Goal: Information Seeking & Learning: Find specific fact

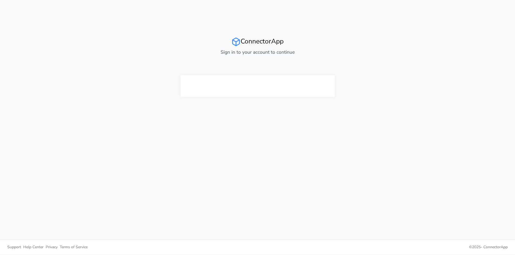
click at [332, 80] on div at bounding box center [258, 86] width 154 height 22
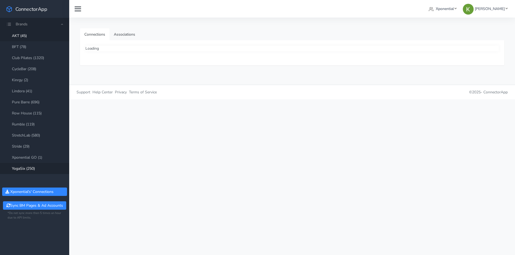
click at [15, 168] on link "YogaSix (250)" at bounding box center [34, 168] width 69 height 11
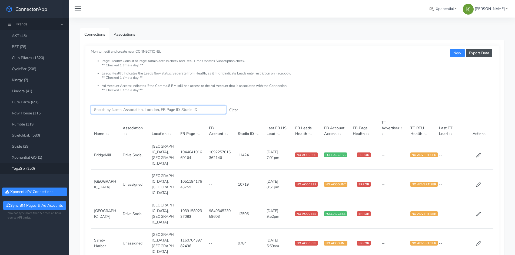
click at [126, 108] on input "Search this table" at bounding box center [158, 110] width 135 height 8
paste input "2228876743952368"
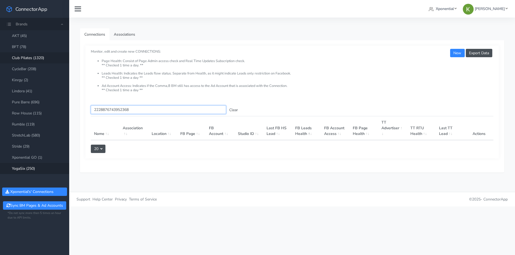
type input "2228876743952368"
click at [37, 59] on link "Club Pilates (1320)" at bounding box center [34, 57] width 69 height 11
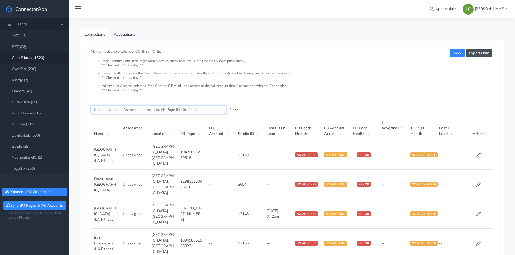
click at [118, 109] on input "Search this table" at bounding box center [158, 110] width 135 height 8
paste input "2228876743952368"
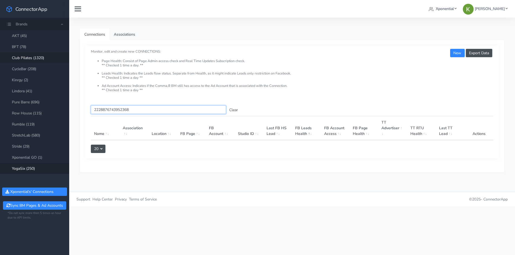
type input "2228876743952368"
click at [32, 164] on link "YogaSix (250)" at bounding box center [34, 168] width 69 height 11
click at [446, 7] on link "Xponential" at bounding box center [443, 9] width 32 height 10
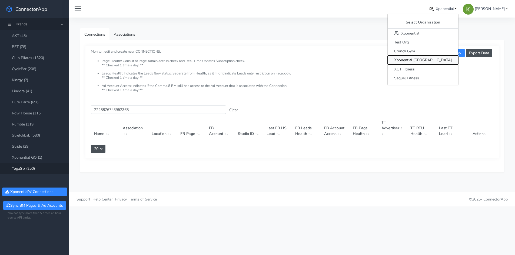
click at [442, 63] on span "Xponential [GEOGRAPHIC_DATA]" at bounding box center [423, 60] width 58 height 5
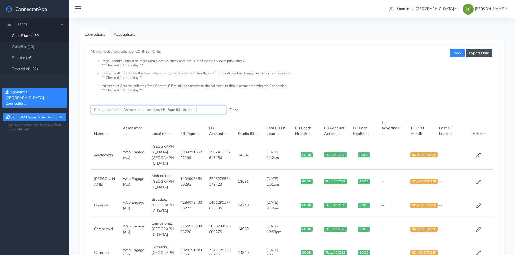
click at [113, 111] on input "Search this table" at bounding box center [158, 110] width 135 height 8
paste input "515980030718215"
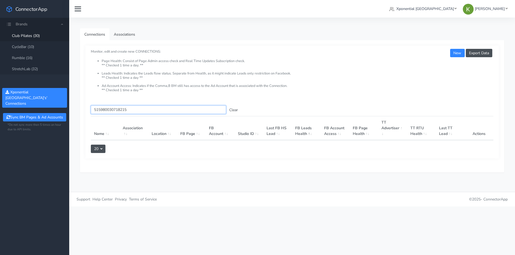
type input "515980030718215"
click at [25, 70] on link "StretchLab (32)" at bounding box center [34, 69] width 69 height 11
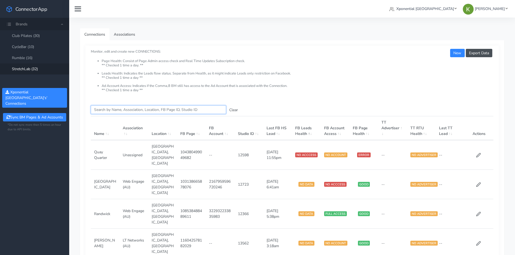
click at [130, 109] on input "Search this table" at bounding box center [158, 110] width 135 height 8
paste input "515980030718215"
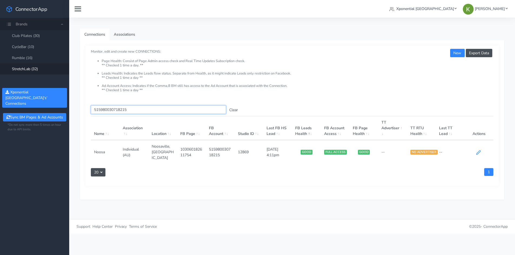
type input "515980030718215"
click at [476, 151] on icon at bounding box center [478, 152] width 5 height 5
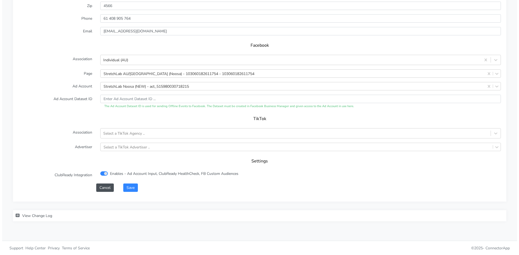
scroll to position [504, 0]
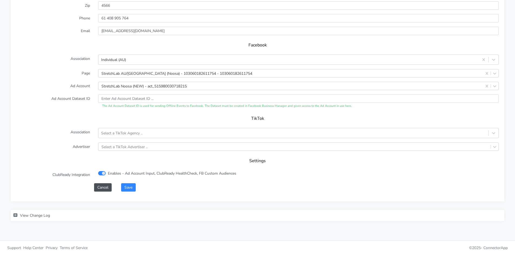
click at [36, 217] on span "View Change Log" at bounding box center [35, 215] width 30 height 5
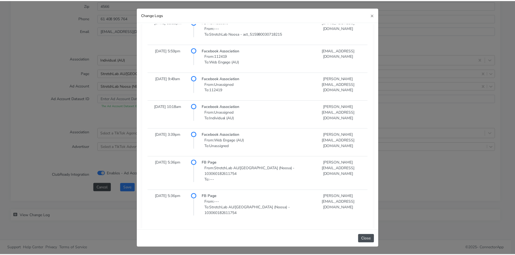
scroll to position [335, 0]
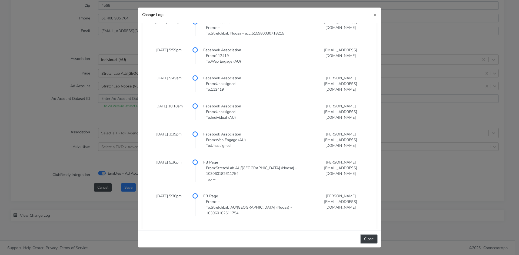
click at [367, 240] on button "Close" at bounding box center [369, 239] width 16 height 8
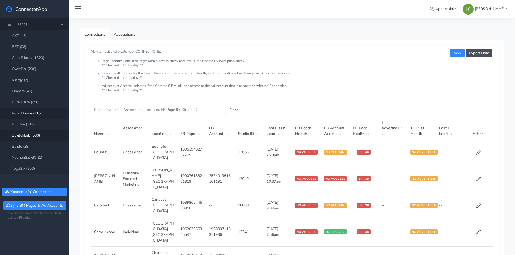
click at [26, 117] on link "Row House (115)" at bounding box center [34, 113] width 69 height 11
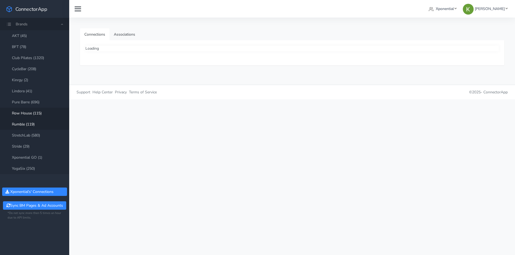
click at [26, 124] on link "Rumble (119)" at bounding box center [34, 124] width 69 height 11
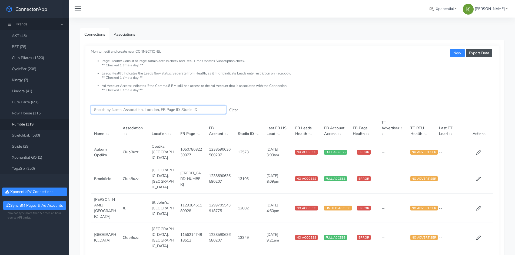
click at [108, 108] on input "Search this table" at bounding box center [158, 110] width 135 height 8
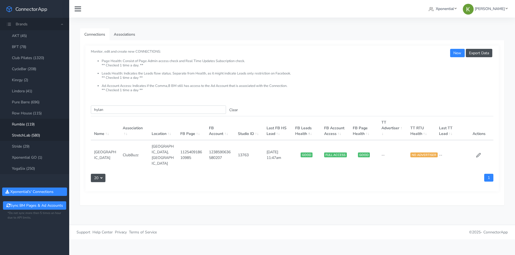
click at [30, 135] on link "StretchLab (580)" at bounding box center [34, 135] width 69 height 11
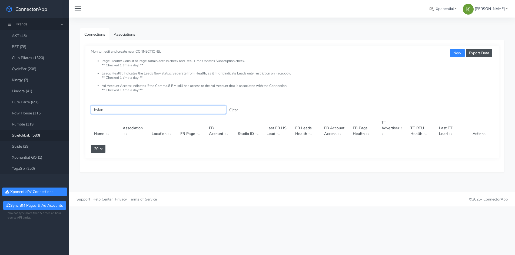
click at [99, 112] on input "hylan" at bounding box center [158, 110] width 135 height 8
paste input "685041960460928"
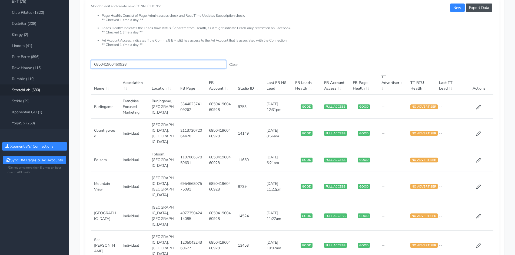
scroll to position [54, 0]
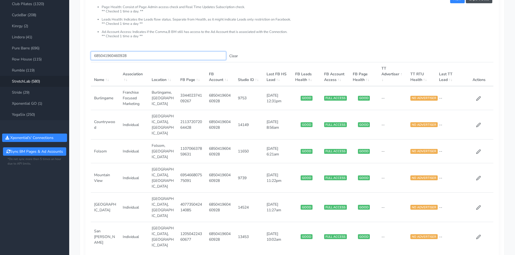
click at [121, 52] on input "685041960460928" at bounding box center [158, 56] width 135 height 8
click at [115, 56] on input "685041960460928" at bounding box center [158, 56] width 135 height 8
paste input "8766266096823945"
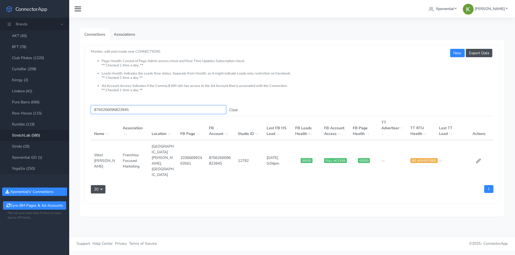
scroll to position [0, 0]
type input "8766266096823945"
click at [479, 159] on icon at bounding box center [478, 161] width 4 height 4
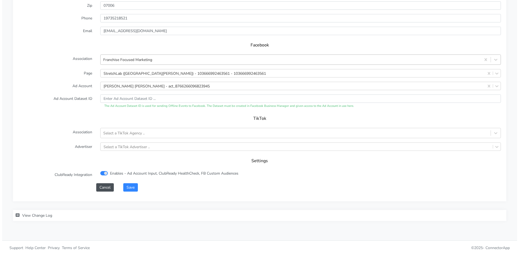
scroll to position [517, 0]
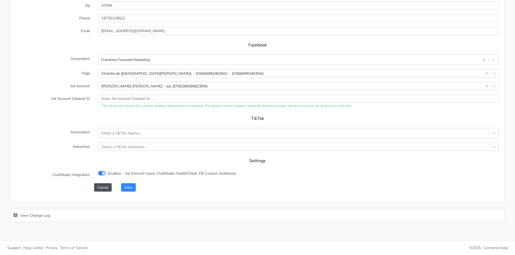
click at [36, 216] on span "View Change Log" at bounding box center [35, 215] width 30 height 5
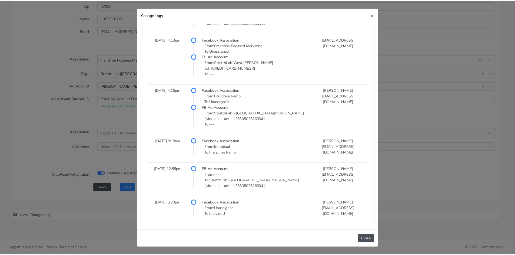
scroll to position [511, 0]
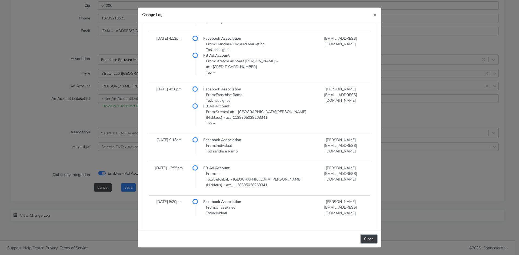
click at [367, 241] on button "Close" at bounding box center [369, 239] width 16 height 8
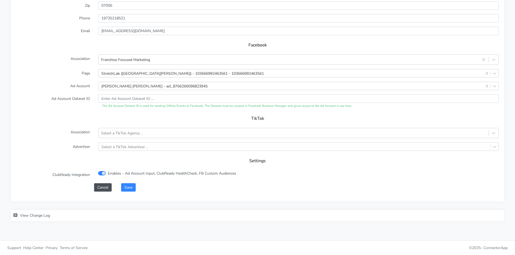
drag, startPoint x: 76, startPoint y: 99, endPoint x: 79, endPoint y: 97, distance: 3.3
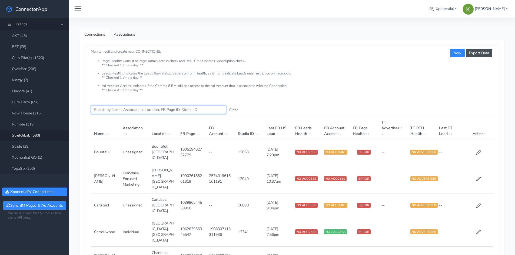
click at [96, 110] on input "Search this table" at bounding box center [158, 110] width 135 height 8
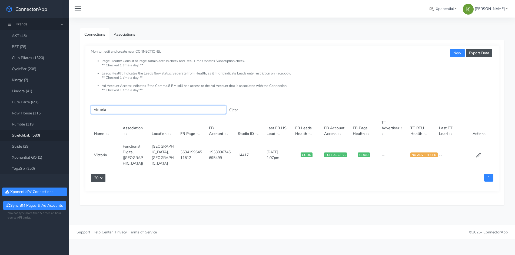
type input "victoria"
click at [241, 150] on td "14417" at bounding box center [249, 154] width 29 height 29
copy td "14417"
click at [44, 59] on link "Club Pilates (1320)" at bounding box center [34, 57] width 69 height 11
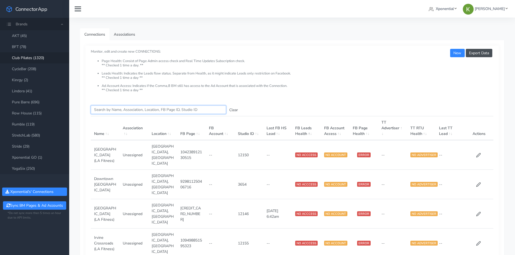
click at [115, 109] on input "Search this table" at bounding box center [158, 110] width 135 height 8
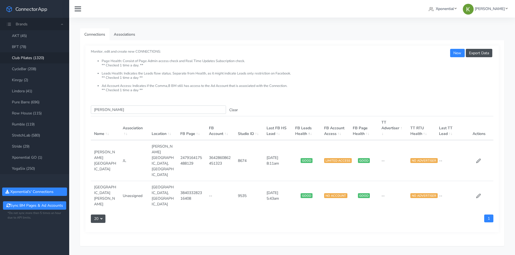
click at [245, 149] on td "8674" at bounding box center [249, 160] width 29 height 41
copy td "8674"
click at [99, 107] on input "clifton" at bounding box center [158, 110] width 135 height 8
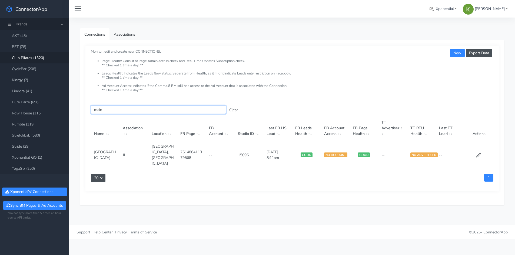
type input "main"
click at [450, 9] on span "Xponential" at bounding box center [445, 8] width 18 height 5
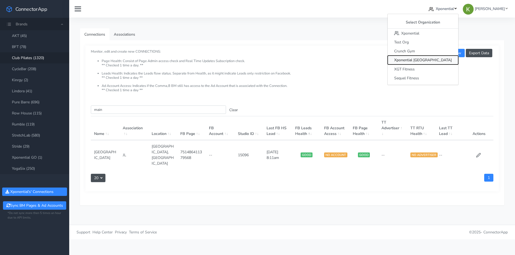
click at [441, 61] on span "Xponential [GEOGRAPHIC_DATA]" at bounding box center [423, 60] width 58 height 5
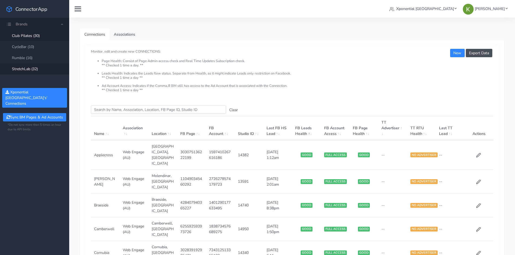
click at [34, 70] on link "StretchLab (32)" at bounding box center [34, 69] width 69 height 11
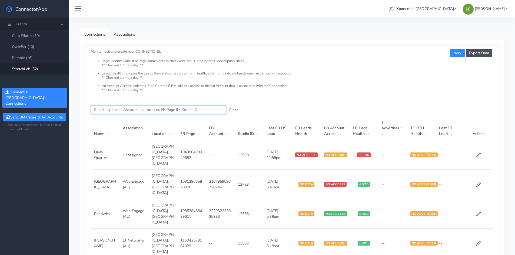
click at [116, 106] on input "Search this table" at bounding box center [158, 110] width 135 height 8
paste input "1083765186474445"
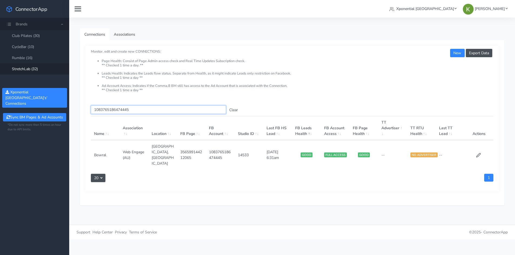
type input "1083765186474445"
click at [35, 46] on link "CycleBar (10)" at bounding box center [34, 46] width 69 height 11
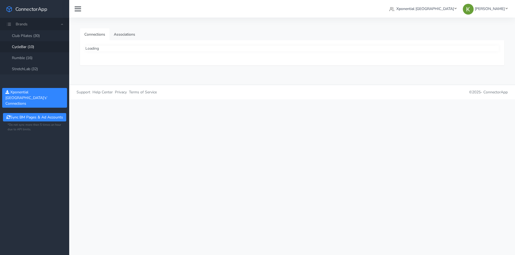
click at [452, 4] on nav "Xponential Australia Select Organization Xponential Test Org Crunch Gym Xponent…" at bounding box center [292, 9] width 446 height 18
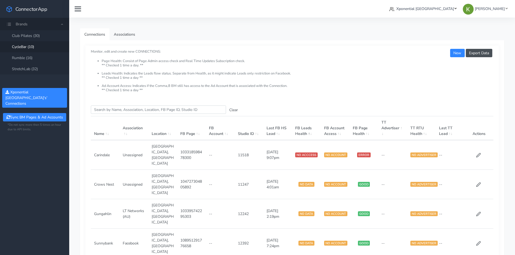
click at [453, 13] on link "Xponential [GEOGRAPHIC_DATA]" at bounding box center [423, 9] width 72 height 10
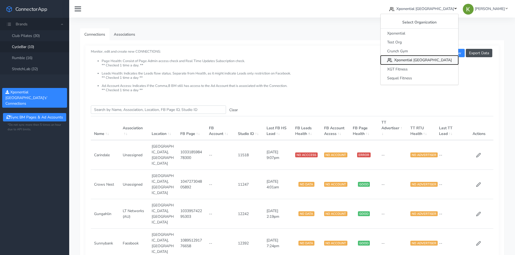
click at [438, 58] on span "Xponential [GEOGRAPHIC_DATA]" at bounding box center [423, 60] width 58 height 5
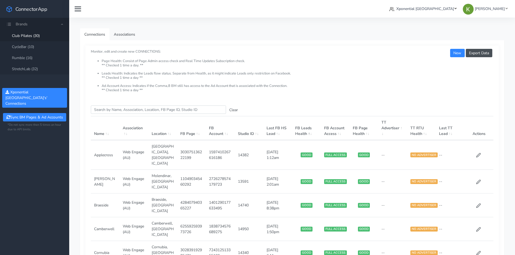
click at [446, 12] on link "Xponential [GEOGRAPHIC_DATA]" at bounding box center [423, 9] width 72 height 10
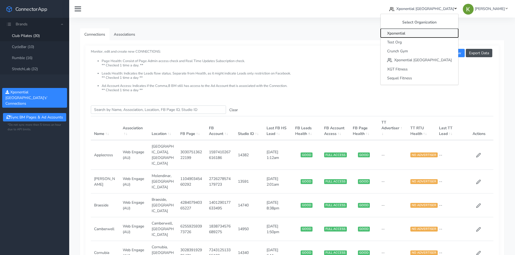
click at [405, 31] on span "Xponential" at bounding box center [396, 33] width 18 height 5
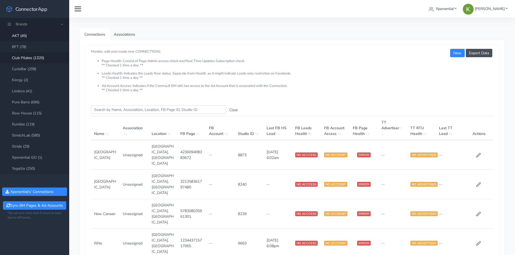
click at [38, 57] on link "Club Pilates (1320)" at bounding box center [34, 57] width 69 height 11
click at [112, 111] on input "Search this table" at bounding box center [158, 110] width 135 height 8
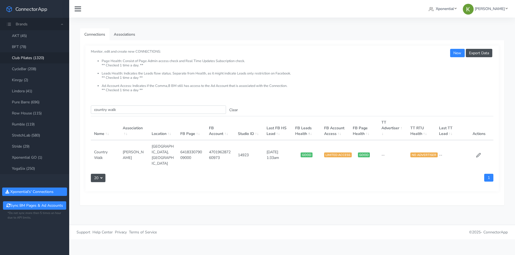
click at [245, 149] on td "14923" at bounding box center [249, 154] width 29 height 29
copy td "14923"
click at [125, 111] on input "country walk" at bounding box center [158, 110] width 135 height 8
click at [247, 150] on td "15058" at bounding box center [249, 154] width 29 height 29
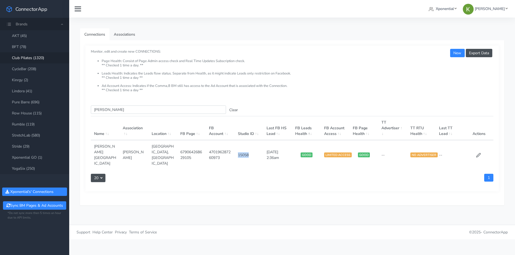
click at [247, 150] on td "15058" at bounding box center [249, 154] width 29 height 29
copy td "15058"
click at [38, 132] on link "StretchLab (580)" at bounding box center [34, 135] width 69 height 11
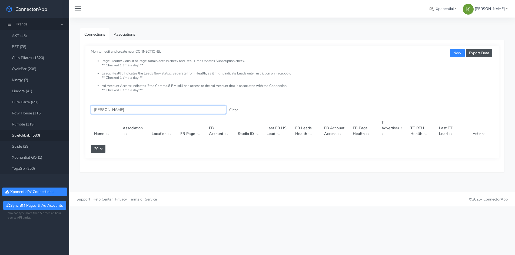
click at [105, 110] on input "hardin" at bounding box center [158, 110] width 135 height 8
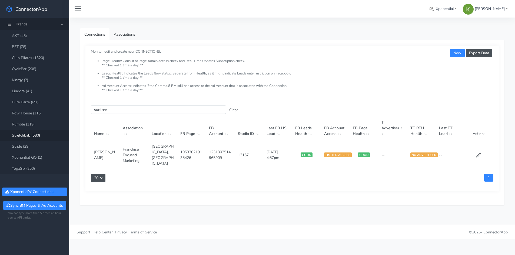
click at [244, 153] on td "13167" at bounding box center [249, 154] width 29 height 29
copy td "13167"
click at [33, 63] on link "Club Pilates (1320)" at bounding box center [34, 57] width 69 height 11
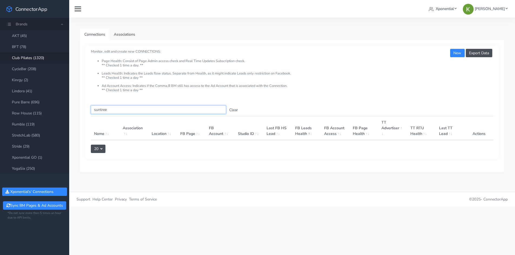
click at [104, 112] on input "suntree" at bounding box center [158, 110] width 135 height 8
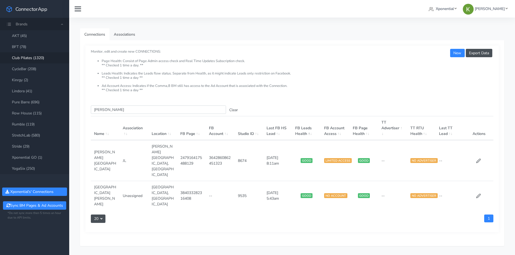
click at [242, 147] on td "8674" at bounding box center [249, 160] width 29 height 41
copy td "8674"
click at [95, 110] on input "clift" at bounding box center [158, 110] width 135 height 8
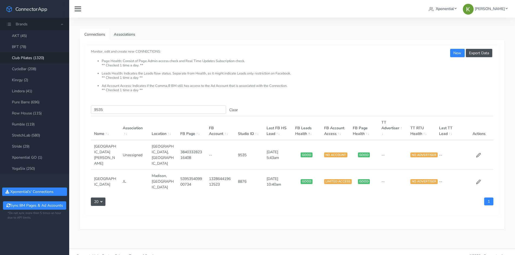
click at [243, 150] on td "9535" at bounding box center [249, 155] width 29 height 30
copy td "9535"
click at [240, 152] on td "9535" at bounding box center [249, 155] width 29 height 30
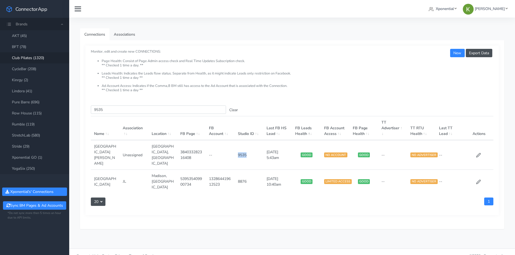
click at [241, 153] on td "9535" at bounding box center [249, 155] width 29 height 30
click at [106, 111] on input "9535" at bounding box center [158, 110] width 135 height 8
click at [107, 109] on input "9535" at bounding box center [158, 110] width 135 height 8
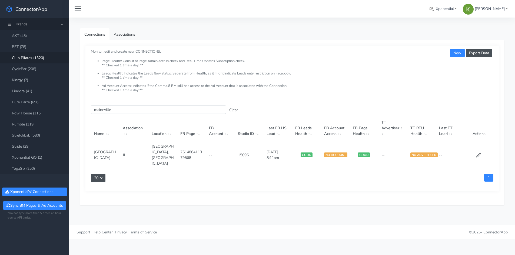
click at [243, 149] on td "15096" at bounding box center [249, 154] width 29 height 29
copy td "15096"
click at [246, 150] on td "15096" at bounding box center [249, 154] width 29 height 29
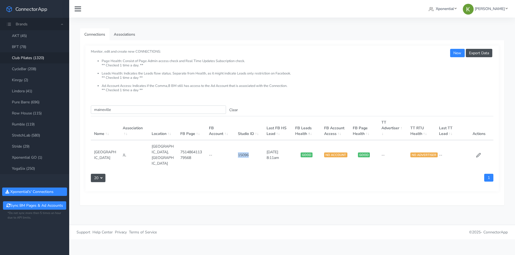
click at [241, 151] on td "15096" at bounding box center [249, 154] width 29 height 29
click at [107, 111] on input "maineville" at bounding box center [158, 110] width 135 height 8
click at [245, 148] on td "14989" at bounding box center [249, 154] width 29 height 29
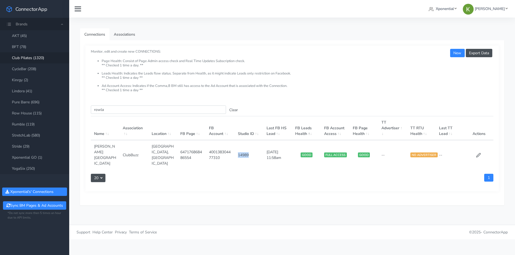
click at [245, 148] on td "14989" at bounding box center [249, 154] width 29 height 29
copy td "14989"
click at [111, 111] on input "rowla" at bounding box center [158, 110] width 135 height 8
click at [112, 111] on input "rowla" at bounding box center [158, 110] width 135 height 8
paste input "8766266096823945"
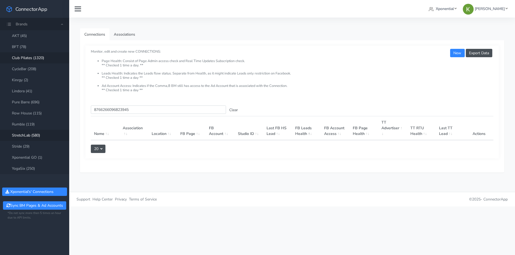
click at [34, 139] on link "StretchLab (580)" at bounding box center [34, 135] width 69 height 11
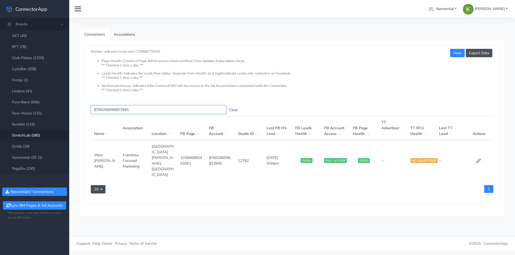
click at [114, 109] on input "8766266096823945" at bounding box center [158, 110] width 135 height 8
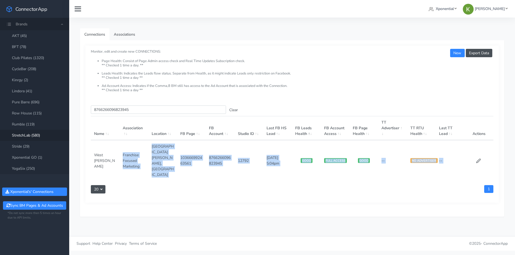
drag, startPoint x: 121, startPoint y: 146, endPoint x: 144, endPoint y: 164, distance: 29.0
click at [144, 164] on div "Search this table 8766266096823945 Clear Name Association Location FB Page FB A…" at bounding box center [291, 151] width 413 height 103
click at [134, 143] on td "Franchise Focused Marketing" at bounding box center [133, 160] width 29 height 41
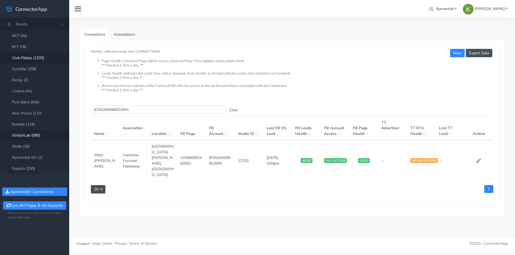
click at [46, 59] on link "Club Pilates (1320)" at bounding box center [34, 57] width 69 height 11
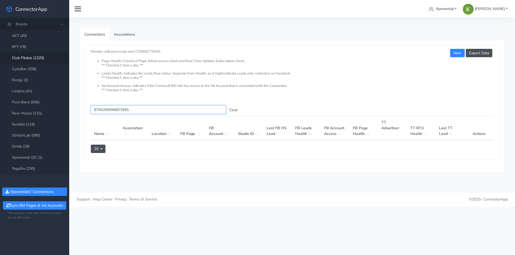
click at [120, 111] on input "8766266096823945" at bounding box center [158, 110] width 135 height 8
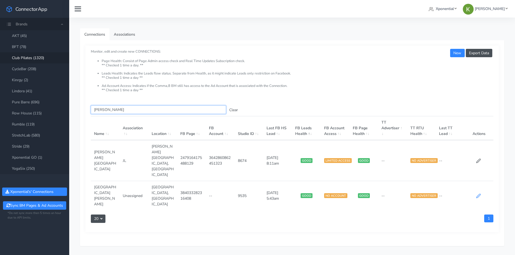
type input "clifton"
click at [478, 194] on icon at bounding box center [478, 196] width 5 height 5
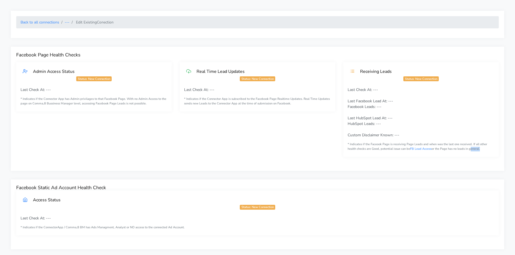
click at [478, 170] on div "Facebook Page Health Checks Admin Access Status Status: New Connection Last Che…" at bounding box center [257, 109] width 493 height 124
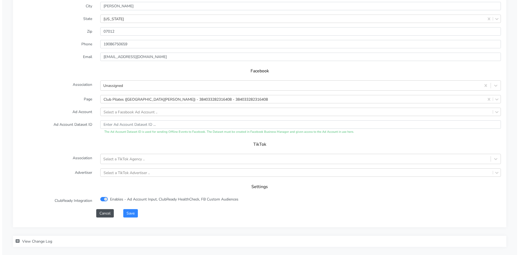
scroll to position [497, 0]
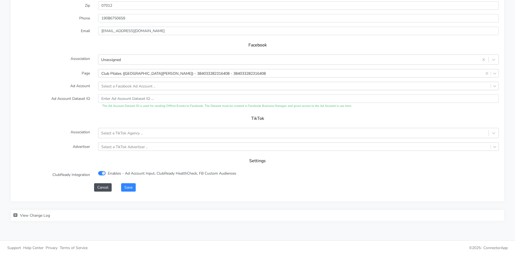
click at [44, 218] on span "View Change Log" at bounding box center [35, 215] width 30 height 5
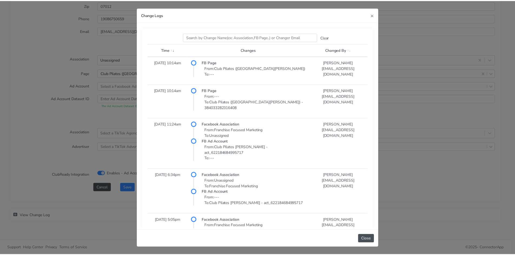
scroll to position [108, 0]
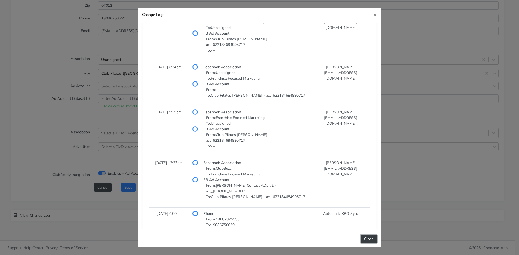
click at [370, 241] on button "Close" at bounding box center [369, 239] width 16 height 8
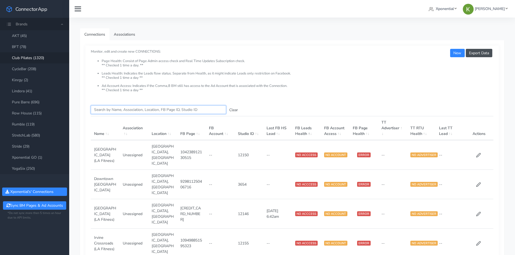
click at [131, 108] on input "Search this table" at bounding box center [158, 110] width 135 height 8
paste input "3642860862451323"
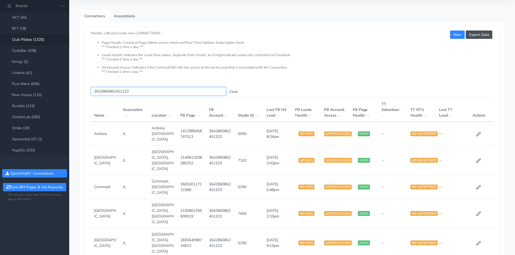
scroll to position [54, 0]
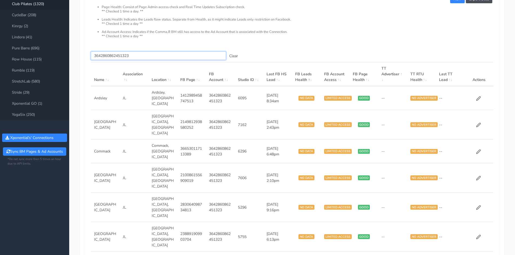
click at [120, 54] on input "3642860862451323" at bounding box center [158, 56] width 135 height 8
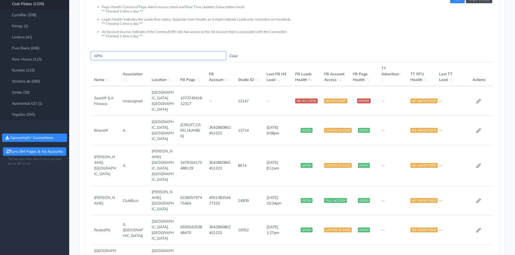
scroll to position [0, 0]
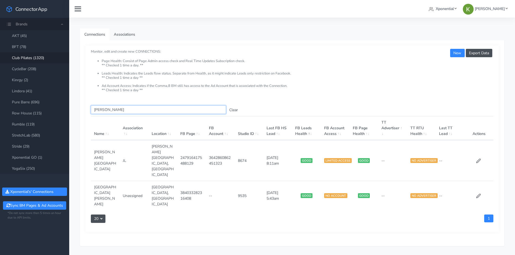
click at [125, 109] on input "clifton" at bounding box center [158, 110] width 135 height 8
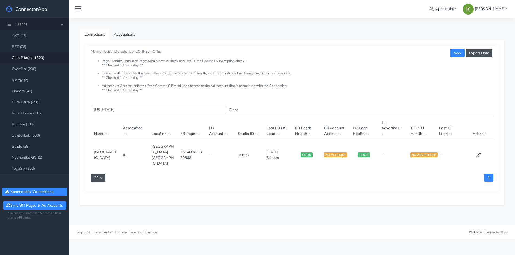
click at [250, 150] on td "15096" at bounding box center [249, 154] width 29 height 29
click at [245, 149] on td "15096" at bounding box center [249, 154] width 29 height 29
copy td "15096"
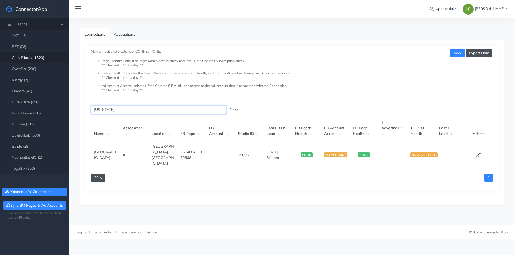
click at [119, 107] on input "maine" at bounding box center [158, 110] width 135 height 8
paste input "3642860862451323"
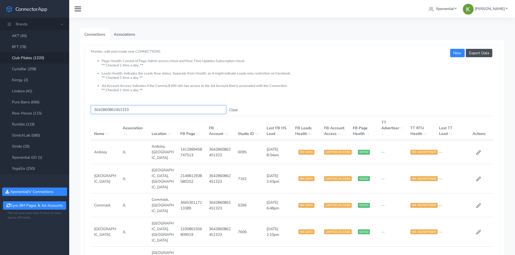
paste input "15096"
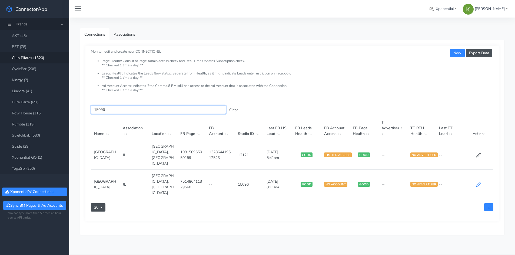
type input "15096"
click at [478, 183] on icon at bounding box center [478, 185] width 4 height 4
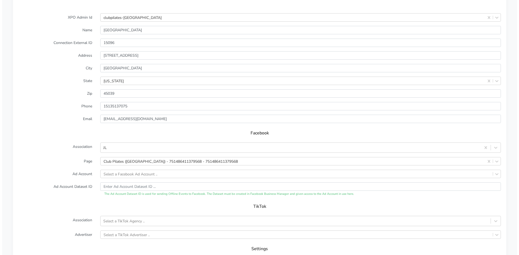
scroll to position [510, 0]
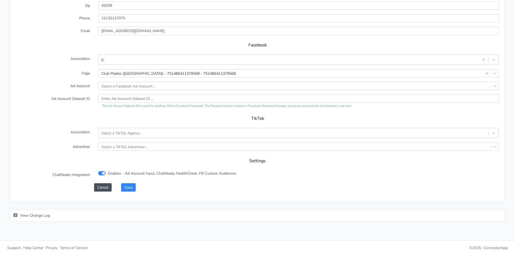
click at [39, 216] on span "View Change Log" at bounding box center [35, 215] width 30 height 5
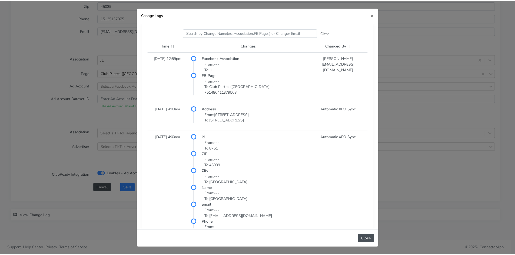
scroll to position [0, 0]
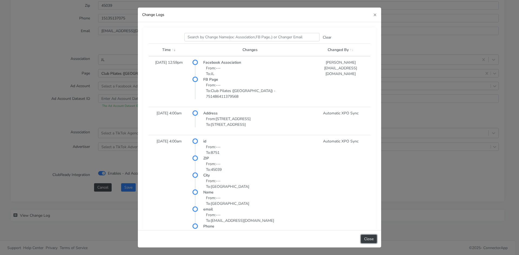
click at [365, 238] on button "Close" at bounding box center [369, 239] width 16 height 8
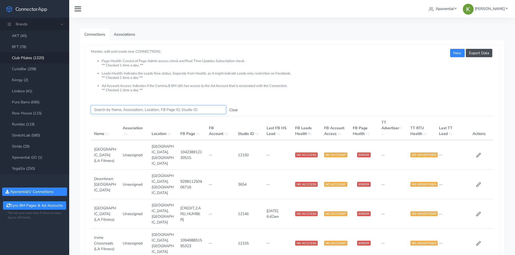
click at [143, 110] on input "Search this table" at bounding box center [158, 110] width 135 height 8
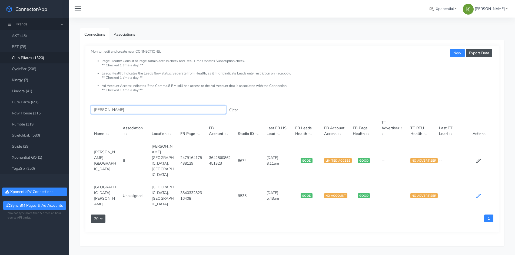
type input "clift"
click at [478, 194] on icon at bounding box center [478, 196] width 5 height 5
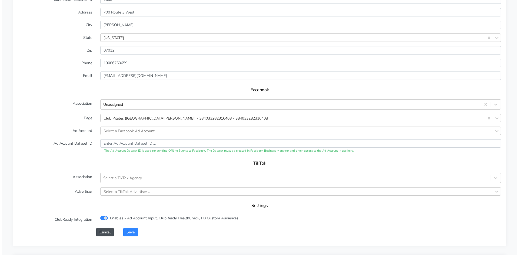
scroll to position [510, 0]
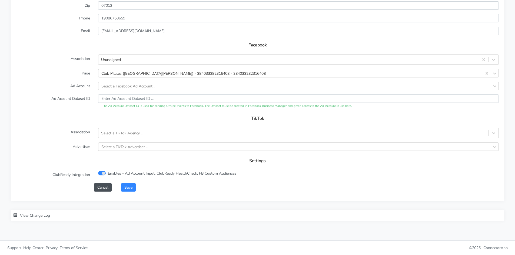
click at [33, 217] on span "View Change Log" at bounding box center [35, 215] width 30 height 5
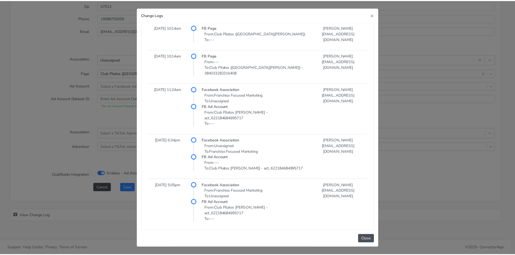
scroll to position [0, 0]
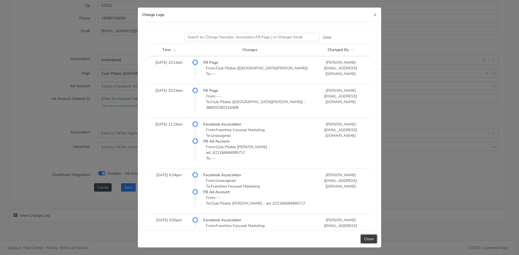
click at [365, 241] on button "Close" at bounding box center [369, 239] width 16 height 8
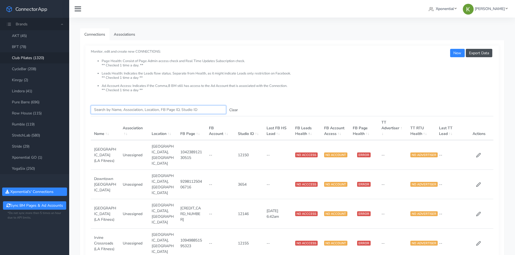
click at [118, 107] on input "Search this table" at bounding box center [158, 110] width 135 height 8
paste input "9535"
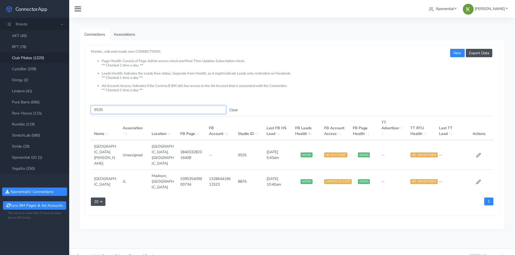
click at [118, 107] on input "9535" at bounding box center [158, 110] width 135 height 8
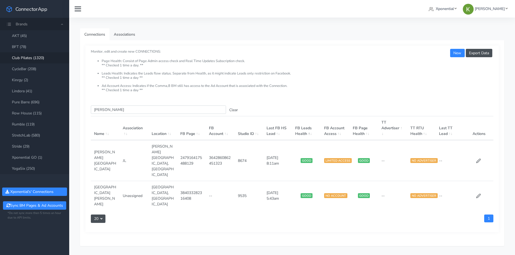
click at [242, 149] on td "8674" at bounding box center [249, 160] width 29 height 41
drag, startPoint x: 93, startPoint y: 152, endPoint x: 115, endPoint y: 150, distance: 22.0
click at [115, 150] on td "Clifton Park" at bounding box center [105, 160] width 29 height 41
click at [112, 112] on input "clifton" at bounding box center [158, 110] width 135 height 8
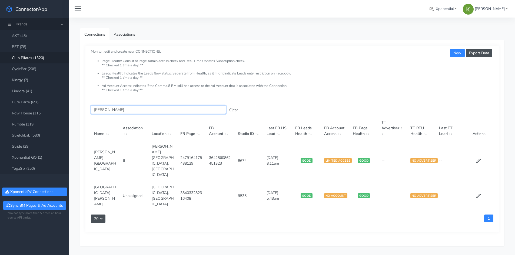
click at [112, 112] on input "clifton" at bounding box center [158, 110] width 135 height 8
paste input "Clifton Park"
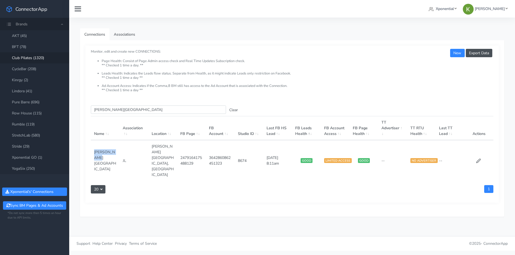
drag, startPoint x: 94, startPoint y: 150, endPoint x: 114, endPoint y: 150, distance: 20.8
click at [114, 150] on td "Clifton Park" at bounding box center [105, 160] width 29 height 41
click at [123, 109] on input "Clifton Park" at bounding box center [158, 110] width 135 height 8
drag, startPoint x: 94, startPoint y: 150, endPoint x: 116, endPoint y: 150, distance: 21.6
click at [116, 150] on td "Clifton Park" at bounding box center [105, 160] width 29 height 41
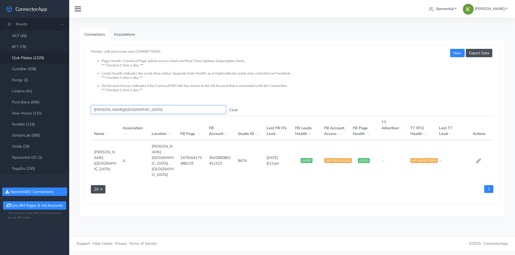
click at [119, 111] on input "Clifton Park" at bounding box center [158, 110] width 135 height 8
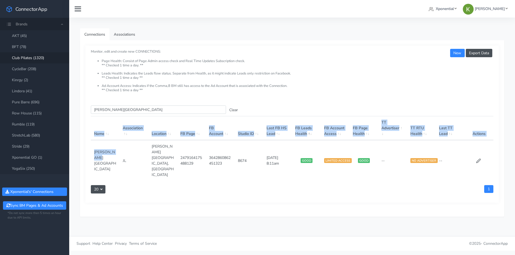
drag, startPoint x: 91, startPoint y: 148, endPoint x: 115, endPoint y: 148, distance: 24.1
click at [115, 148] on div "Search this table Clifton Park Clear Name Association Location FB Page FB Accou…" at bounding box center [291, 151] width 413 height 103
click at [114, 148] on td "Clifton Park" at bounding box center [105, 160] width 29 height 41
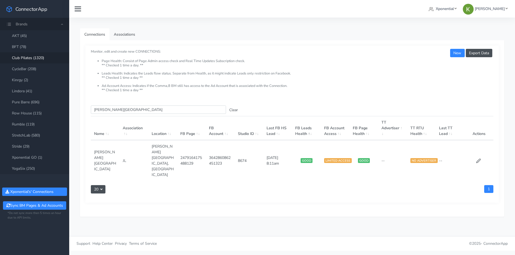
click at [114, 148] on td "Clifton Park" at bounding box center [105, 160] width 29 height 41
click at [110, 148] on td "Clifton Park" at bounding box center [105, 160] width 29 height 41
drag, startPoint x: 96, startPoint y: 151, endPoint x: 114, endPoint y: 150, distance: 18.7
click at [114, 150] on td "Clifton Park" at bounding box center [105, 160] width 29 height 41
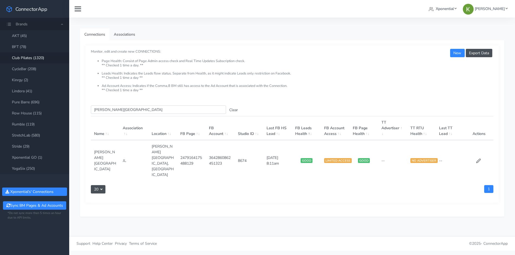
click at [240, 150] on td "8674" at bounding box center [249, 160] width 29 height 41
click at [241, 150] on td "8674" at bounding box center [249, 160] width 29 height 41
click at [128, 109] on input "Clifton Park" at bounding box center [158, 110] width 135 height 8
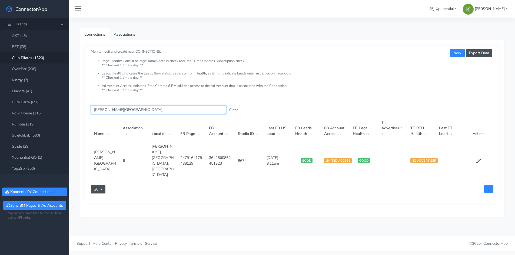
paste input "9535"
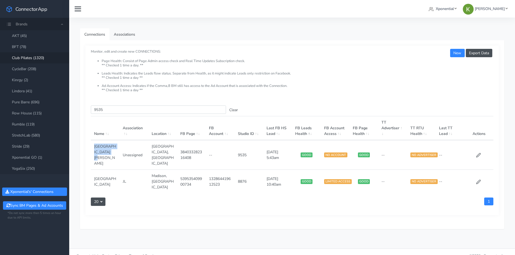
drag, startPoint x: 94, startPoint y: 145, endPoint x: 106, endPoint y: 158, distance: 18.2
click at [106, 158] on td "Town Square Clifton" at bounding box center [105, 155] width 29 height 30
click at [244, 152] on td "9535" at bounding box center [249, 155] width 29 height 30
click at [116, 107] on input "9535" at bounding box center [158, 110] width 135 height 8
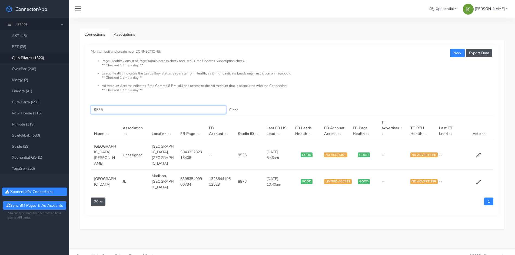
paste input "Clifton Park"
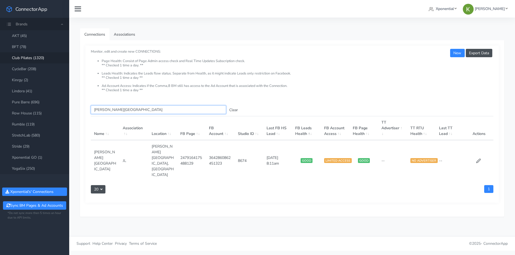
paste input "Town Square Clifton"
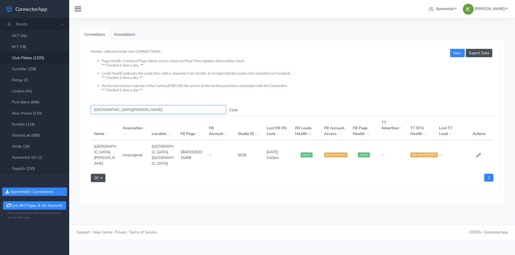
type input "Town Square Clifton"
click at [122, 111] on input "Town Square Clifton" at bounding box center [158, 110] width 135 height 8
type input "a"
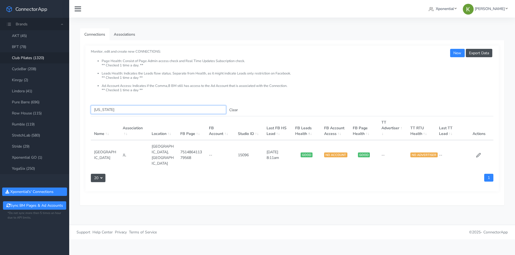
type input "maine"
